Goal: Find contact information: Find contact information

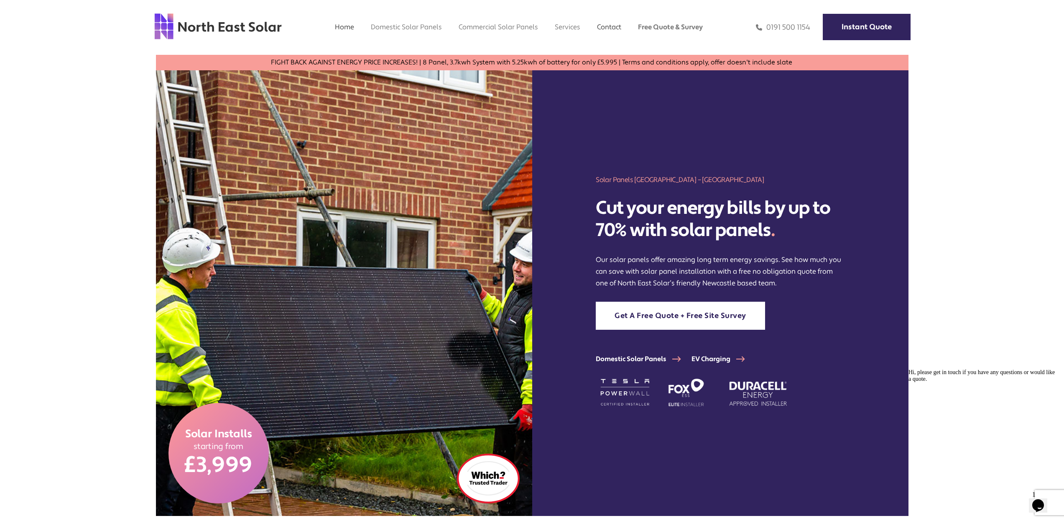
click at [608, 28] on link "Contact" at bounding box center [609, 27] width 24 height 9
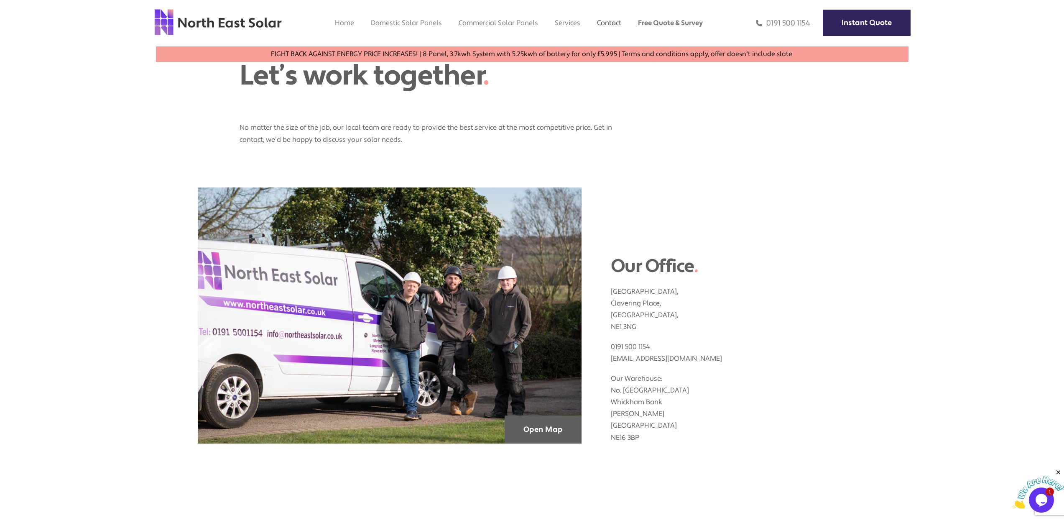
scroll to position [153, 0]
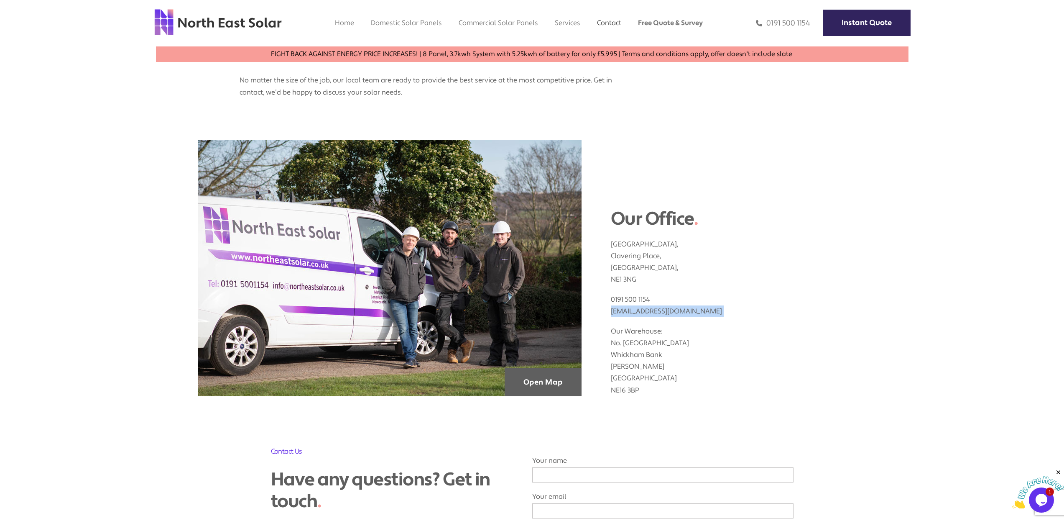
drag, startPoint x: 719, startPoint y: 317, endPoint x: 609, endPoint y: 314, distance: 110.4
click at [609, 314] on div "Our Office . Clavering House, Clavering Place, Newcastle upon Tyne, NE1 3NG 019…" at bounding box center [724, 268] width 285 height 256
click at [574, 54] on link "Solar repairs & maintenance" at bounding box center [578, 60] width 46 height 17
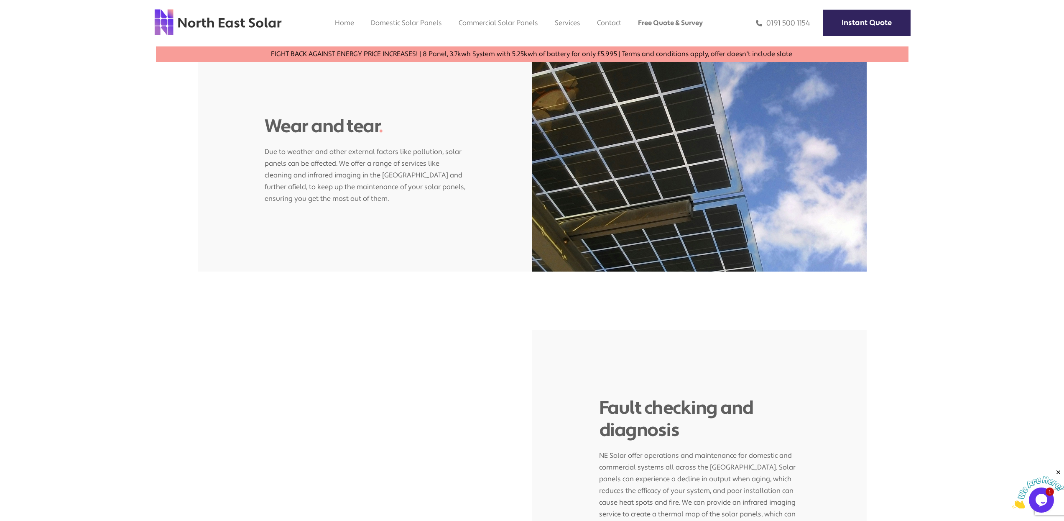
scroll to position [621, 0]
